Goal: Task Accomplishment & Management: Manage account settings

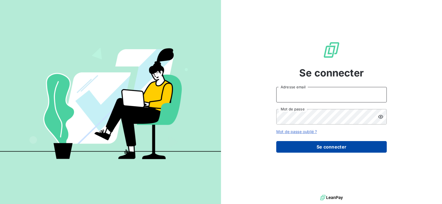
type input "[PERSON_NAME][EMAIL_ADDRESS][DOMAIN_NAME]"
click at [343, 147] on button "Se connecter" at bounding box center [331, 147] width 110 height 12
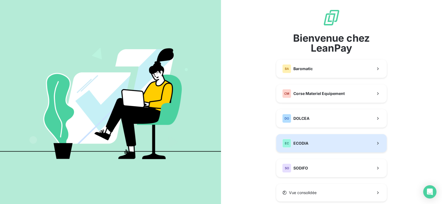
click at [304, 144] on span "ECODIA" at bounding box center [300, 144] width 15 height 6
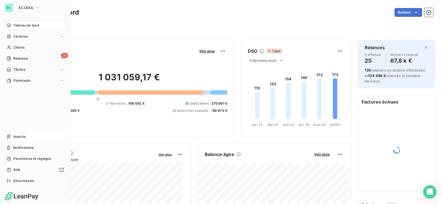
click at [27, 136] on div "Imports" at bounding box center [35, 136] width 62 height 9
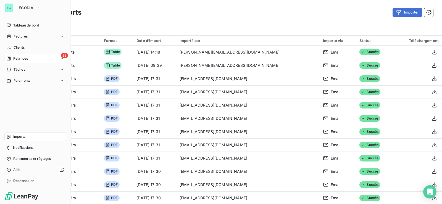
click at [26, 60] on span "Relances" at bounding box center [20, 58] width 15 height 5
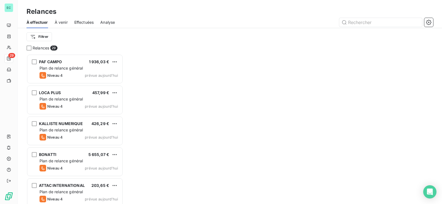
scroll to position [145, 92]
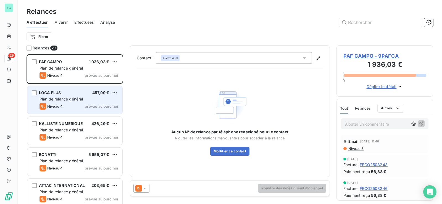
click at [108, 98] on div "Plan de relance général" at bounding box center [78, 99] width 78 height 6
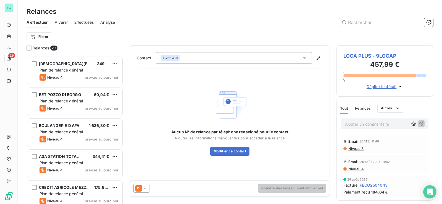
scroll to position [221, 0]
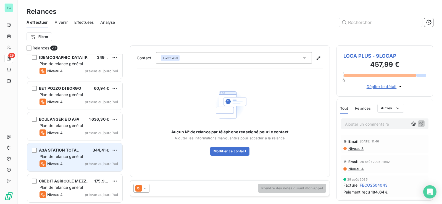
click at [119, 148] on div "A3A STATION TOTAL 344,41 € Plan de relance général [PERSON_NAME] 4 prévue [DATE]" at bounding box center [74, 157] width 95 height 28
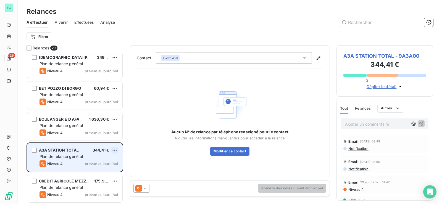
click at [117, 149] on html "EC 29 Relances À effectuer À venir Effectuées Analyse Filtrer Relances 29 AIR B…" at bounding box center [221, 102] width 442 height 204
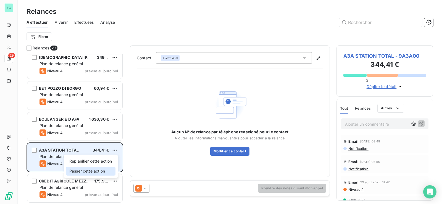
click at [86, 170] on div "Passer cette action" at bounding box center [90, 171] width 49 height 9
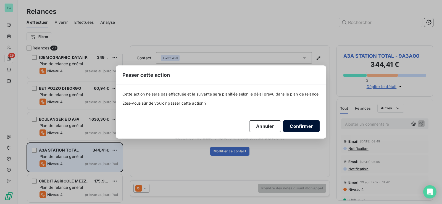
drag, startPoint x: 301, startPoint y: 130, endPoint x: 300, endPoint y: 128, distance: 2.8
click at [300, 128] on button "Confirmer" at bounding box center [301, 126] width 36 height 12
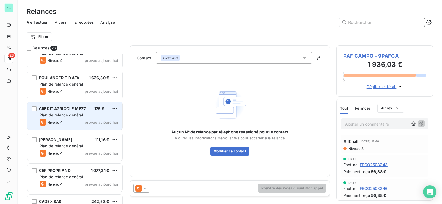
scroll to position [276, 0]
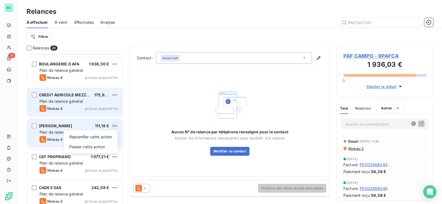
click at [115, 126] on html "EC 28 Relances À effectuer À venir Effectuées Analyse Filtrer Relances 28 [PERS…" at bounding box center [221, 102] width 442 height 204
click at [102, 146] on div "Passer cette action" at bounding box center [90, 146] width 49 height 9
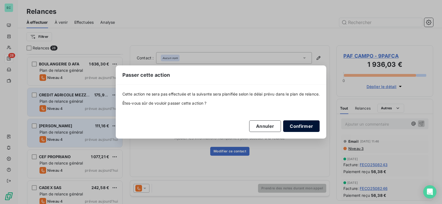
click at [301, 126] on button "Confirmer" at bounding box center [301, 126] width 36 height 12
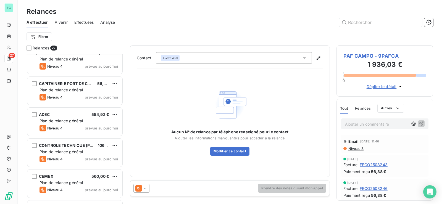
scroll to position [387, 0]
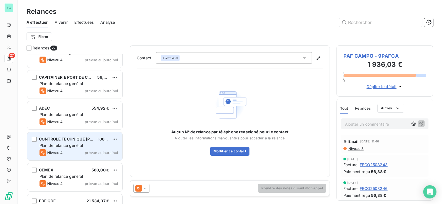
click at [70, 145] on span "Plan de relance général" at bounding box center [60, 145] width 43 height 5
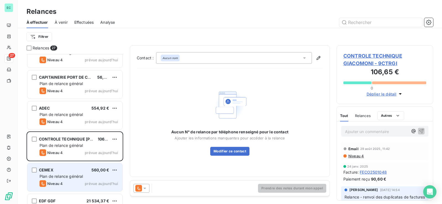
click at [92, 175] on div "Plan de relance général" at bounding box center [78, 177] width 78 height 6
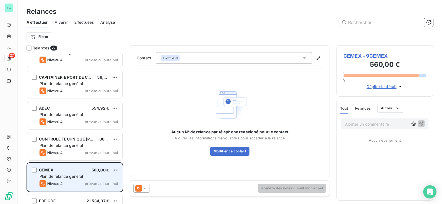
scroll to position [442, 0]
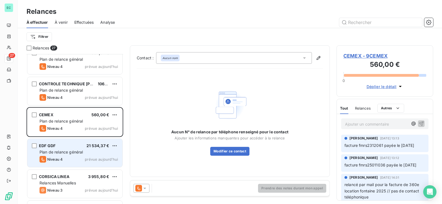
click at [111, 156] on div "EDF GDF 21 534,37 € Plan de relance général [PERSON_NAME] 4 prévue [DATE]" at bounding box center [74, 153] width 95 height 28
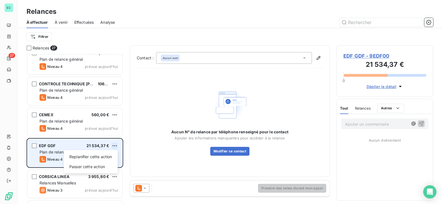
click at [115, 145] on html "EC 27 Relances À effectuer À venir Effectuées Analyse Filtrer Relances 27 CAPIT…" at bounding box center [221, 102] width 442 height 204
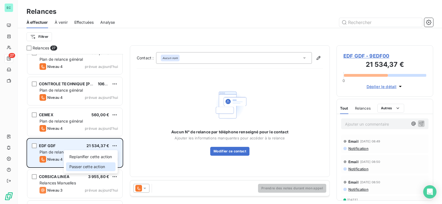
click at [97, 167] on div "Passer cette action" at bounding box center [90, 166] width 49 height 9
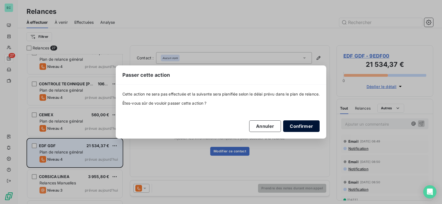
click at [301, 124] on button "Confirmer" at bounding box center [301, 126] width 36 height 12
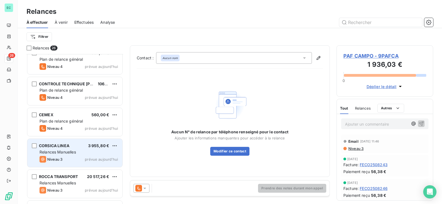
click at [116, 153] on div "Relances Manuelles" at bounding box center [78, 152] width 78 height 6
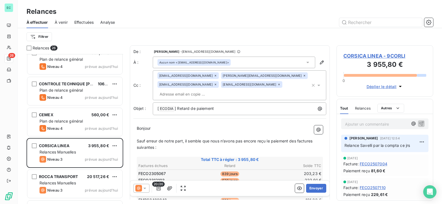
click at [146, 186] on icon at bounding box center [145, 189] width 6 height 6
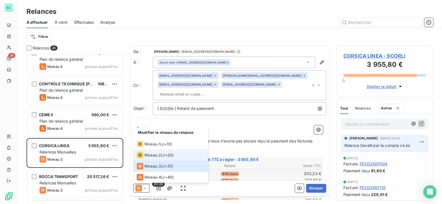
click at [150, 153] on span "Niveau 2" at bounding box center [152, 155] width 17 height 6
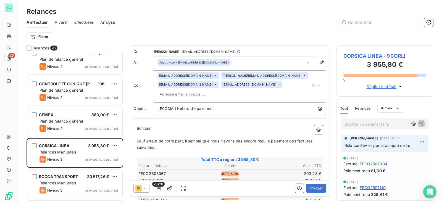
drag, startPoint x: 147, startPoint y: 190, endPoint x: 146, endPoint y: 183, distance: 6.6
click at [147, 189] on icon at bounding box center [145, 189] width 6 height 6
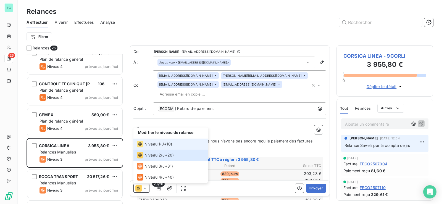
click at [150, 142] on span "Niveau 1" at bounding box center [152, 144] width 16 height 6
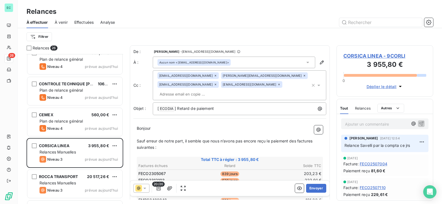
click at [277, 86] on icon at bounding box center [278, 84] width 3 height 3
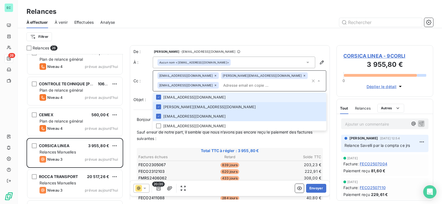
click at [303, 76] on icon at bounding box center [304, 76] width 2 height 2
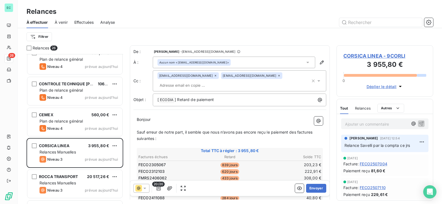
click at [278, 75] on icon at bounding box center [279, 76] width 2 height 2
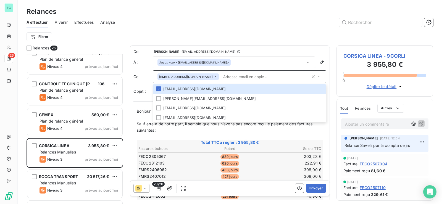
click at [214, 76] on icon at bounding box center [215, 76] width 3 height 3
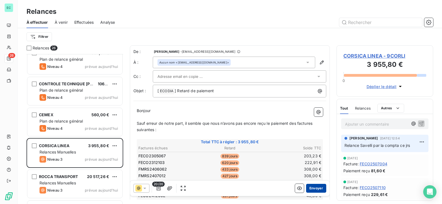
click at [312, 189] on button "Envoyer" at bounding box center [316, 188] width 20 height 9
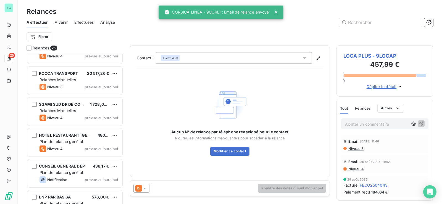
scroll to position [525, 0]
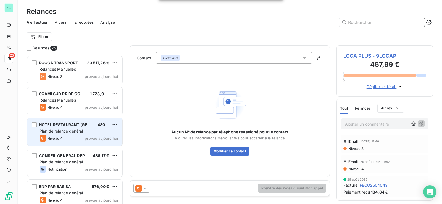
click at [100, 134] on div "HOTEL RESTAURANT BARTACCIA 480,00 € Plan de relance général [PERSON_NAME] 4 pré…" at bounding box center [74, 132] width 95 height 28
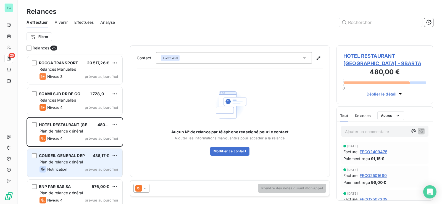
click at [93, 165] on div "Plan de relance général" at bounding box center [78, 162] width 78 height 6
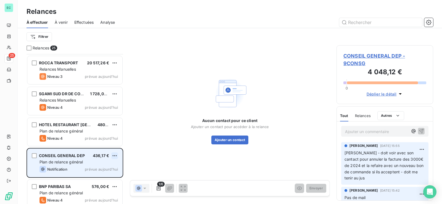
click at [115, 155] on html "EC 25 Relances À effectuer À venir Effectuées Analyse Filtrer Relances 25 CONTR…" at bounding box center [221, 102] width 442 height 204
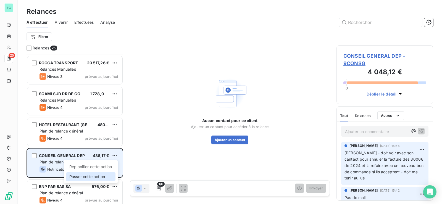
click at [98, 176] on div "Passer cette action" at bounding box center [90, 176] width 49 height 9
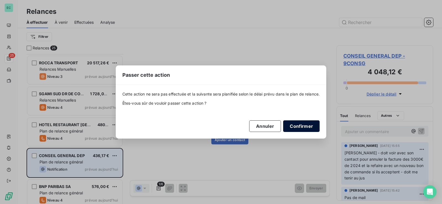
click at [303, 127] on button "Confirmer" at bounding box center [301, 126] width 36 height 12
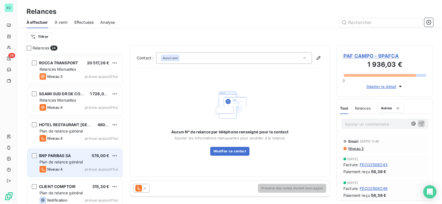
scroll to position [552, 0]
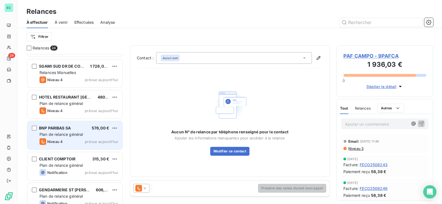
click at [64, 133] on span "Plan de relance général" at bounding box center [60, 134] width 43 height 5
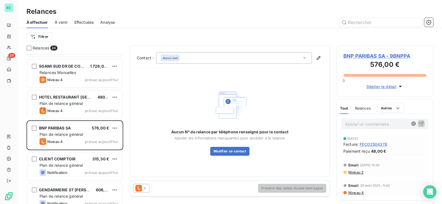
click at [366, 124] on p "Ajouter un commentaire ﻿" at bounding box center [376, 124] width 63 height 7
click at [116, 128] on html "EC 24 Relances À effectuer À venir Effectuées Analyse Filtrer Relances 24 CEMEX…" at bounding box center [221, 102] width 442 height 204
click at [103, 146] on div "Passer cette action" at bounding box center [90, 149] width 49 height 9
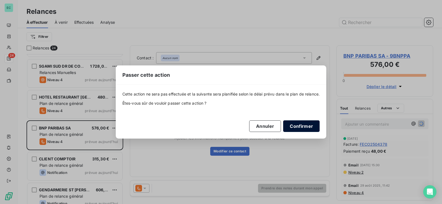
click at [300, 129] on button "Confirmer" at bounding box center [301, 126] width 36 height 12
